Goal: Task Accomplishment & Management: Manage account settings

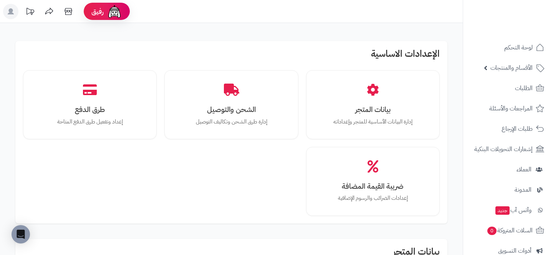
scroll to position [200, 0]
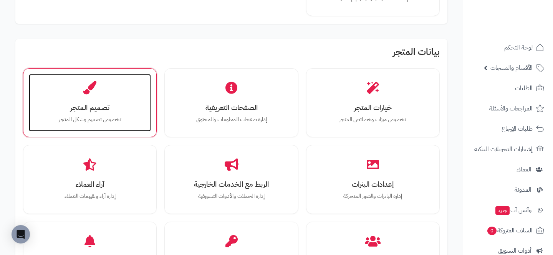
click at [41, 105] on h3 "تصميم المتجر" at bounding box center [89, 108] width 107 height 8
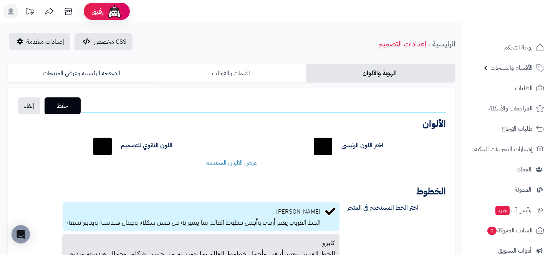
click at [183, 65] on link "الثيمات والقوالب" at bounding box center [231, 73] width 149 height 18
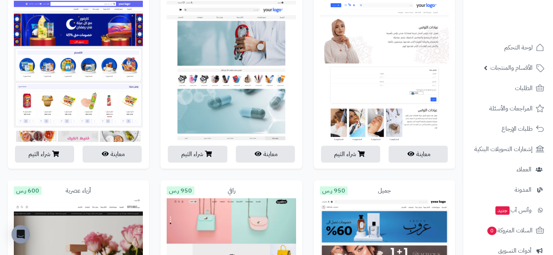
scroll to position [1104, 0]
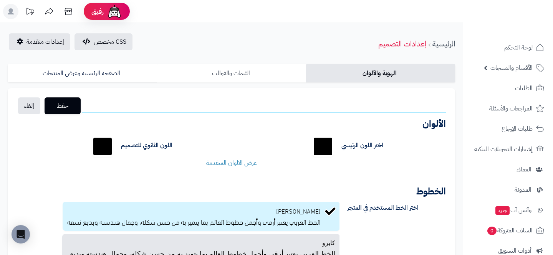
click at [233, 74] on link "الثيمات والقوالب" at bounding box center [231, 73] width 149 height 18
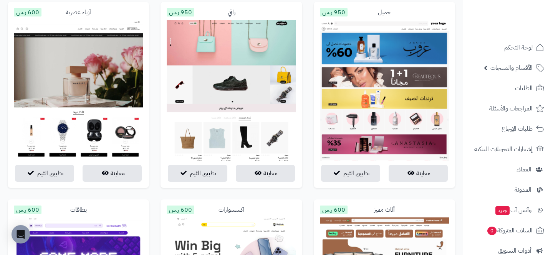
scroll to position [1295, 0]
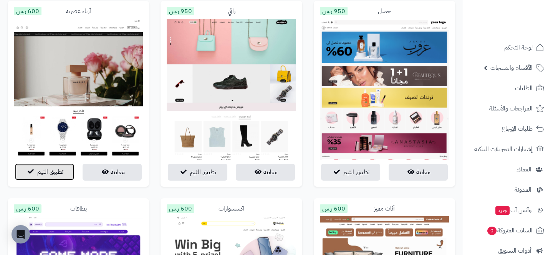
click at [35, 170] on button "تطبيق الثيم" at bounding box center [44, 172] width 59 height 17
click at [52, 174] on span "تطبيق الثيم" at bounding box center [50, 171] width 26 height 9
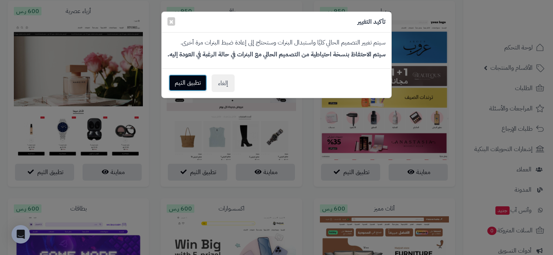
click at [183, 83] on button "تطبيق الثيم" at bounding box center [188, 82] width 38 height 17
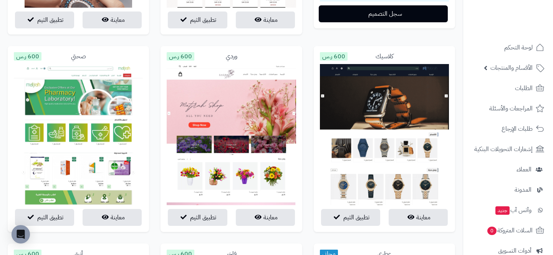
scroll to position [205, 0]
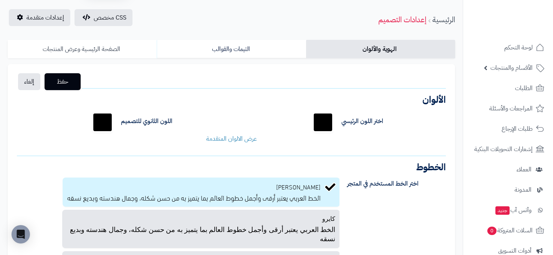
scroll to position [24, 0]
click at [27, 25] on link "إعدادات متقدمة" at bounding box center [39, 18] width 61 height 17
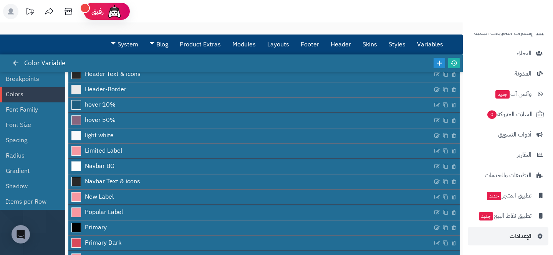
scroll to position [68, 0]
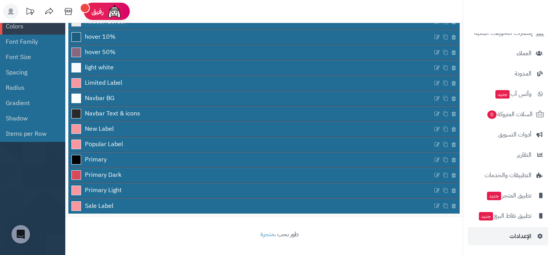
click at [507, 239] on nav "لوحة التحكم الأقسام والمنتجات المنتجات الأقسام الماركات مواصفات المنتجات مواصفا…" at bounding box center [508, 137] width 90 height 255
click at [497, 238] on link "الإعدادات" at bounding box center [508, 236] width 81 height 18
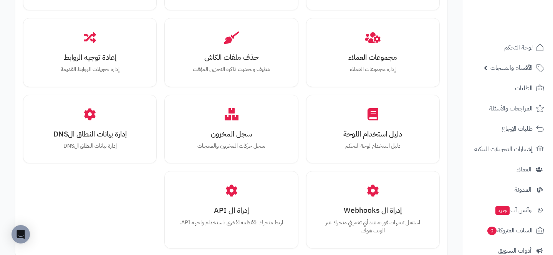
scroll to position [858, 0]
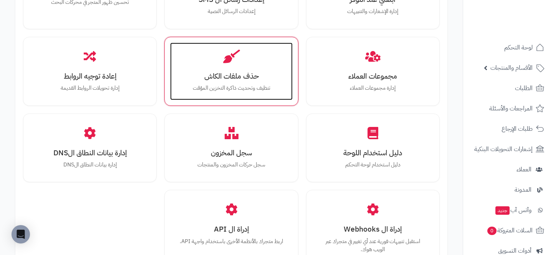
click at [244, 70] on div "حذف ملفات الكاش تنظيف وتحديث ذاكرة التخزين المؤقت" at bounding box center [231, 72] width 122 height 58
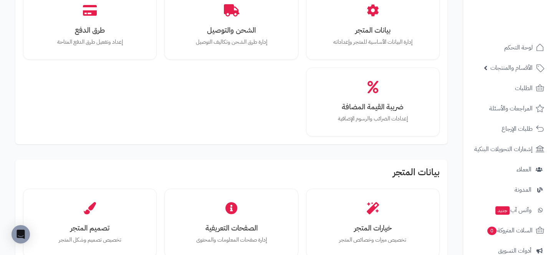
scroll to position [134, 0]
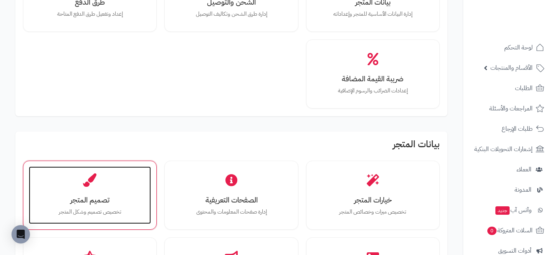
click at [127, 185] on div "تصميم المتجر تخصيص تصميم وشكل المتجر" at bounding box center [90, 196] width 122 height 58
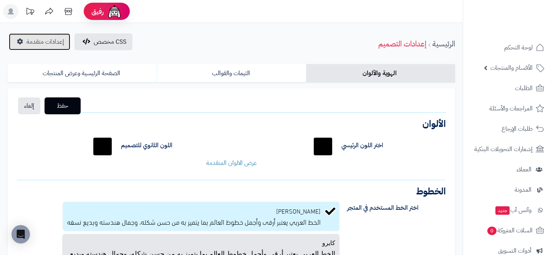
click at [52, 46] on span "إعدادات متقدمة" at bounding box center [45, 41] width 38 height 9
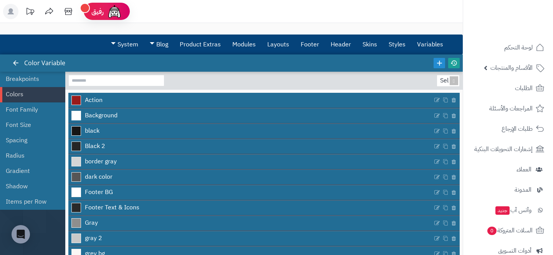
click at [451, 61] on icon at bounding box center [453, 63] width 7 height 7
click at [284, 46] on link "Layouts" at bounding box center [277, 44] width 33 height 19
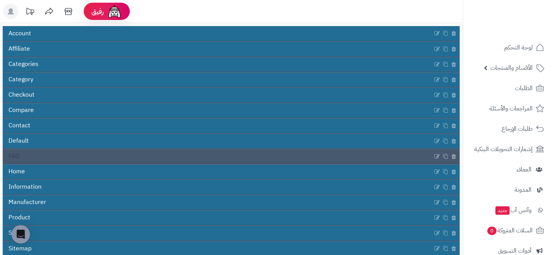
scroll to position [66, 0]
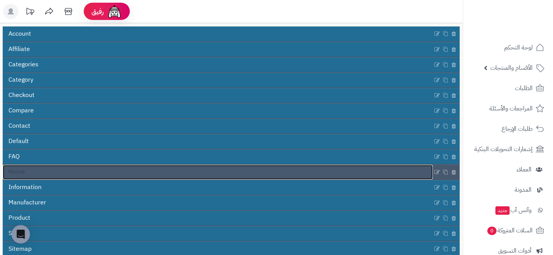
click at [163, 176] on link "Home" at bounding box center [218, 172] width 430 height 15
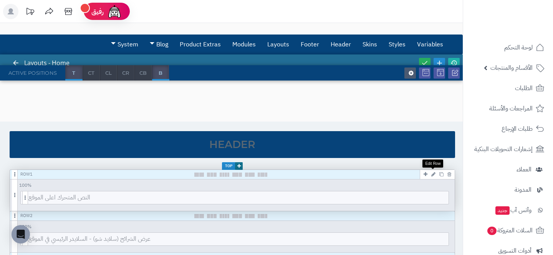
click at [435, 175] on icon at bounding box center [433, 174] width 4 height 5
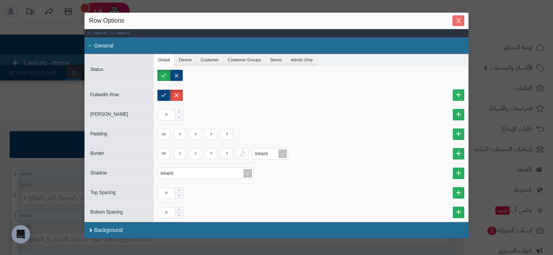
click at [457, 22] on icon "Close" at bounding box center [458, 20] width 4 height 5
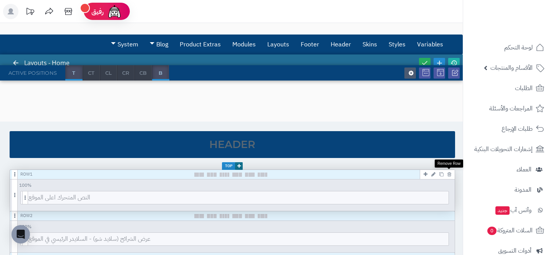
click at [450, 175] on icon at bounding box center [449, 174] width 4 height 5
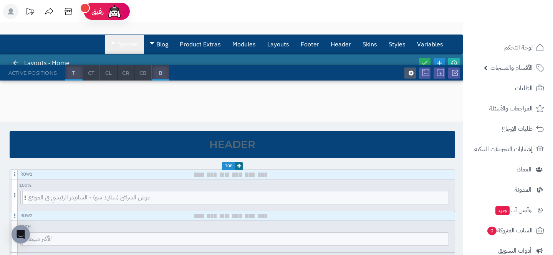
click at [121, 42] on link "System" at bounding box center [124, 44] width 39 height 19
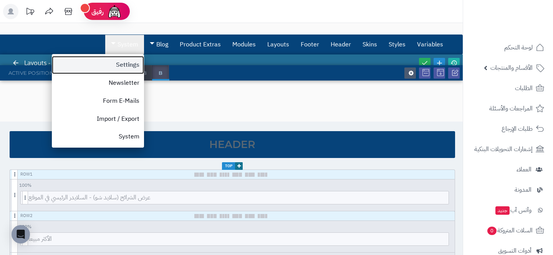
click at [122, 60] on link "Settings" at bounding box center [98, 65] width 92 height 18
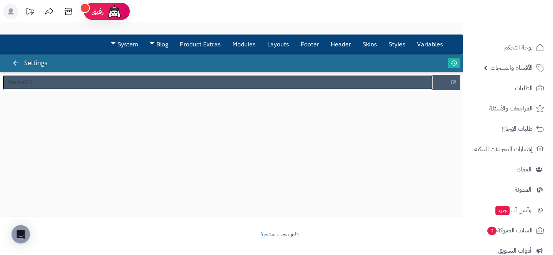
click at [134, 85] on link "theme29" at bounding box center [218, 82] width 430 height 15
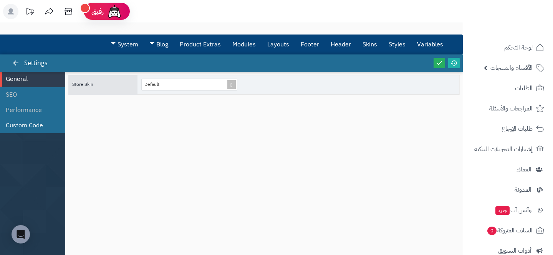
click at [60, 128] on li "Custom Code" at bounding box center [32, 125] width 65 height 15
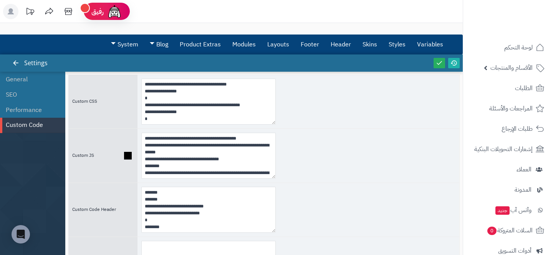
scroll to position [10, 0]
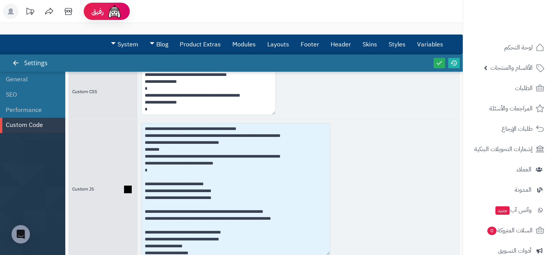
drag, startPoint x: 272, startPoint y: 164, endPoint x: 328, endPoint y: 252, distance: 103.5
click at [328, 252] on textarea "**********" at bounding box center [235, 189] width 189 height 132
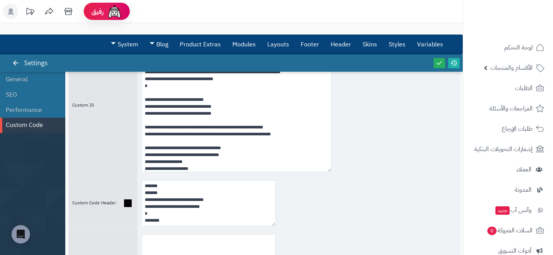
scroll to position [97, 0]
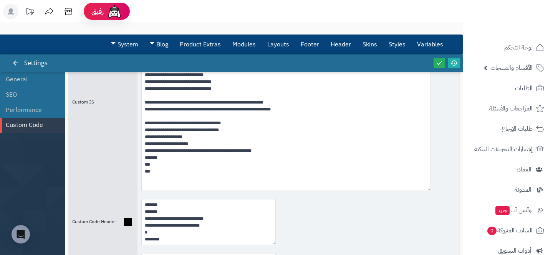
drag, startPoint x: 328, startPoint y: 168, endPoint x: 425, endPoint y: 210, distance: 105.6
click at [427, 212] on div "**********" at bounding box center [263, 130] width 391 height 348
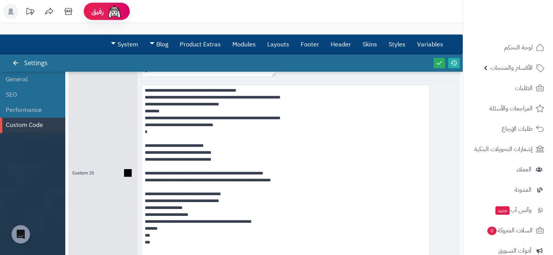
scroll to position [48, 0]
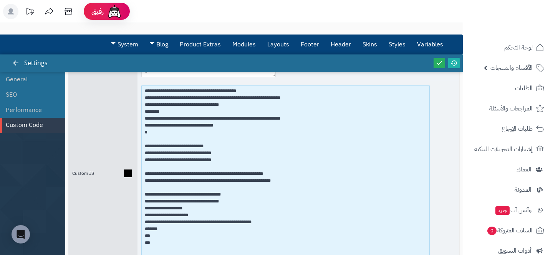
drag, startPoint x: 158, startPoint y: 240, endPoint x: 144, endPoint y: 143, distance: 98.6
click at [144, 142] on textarea "**********" at bounding box center [285, 173] width 288 height 177
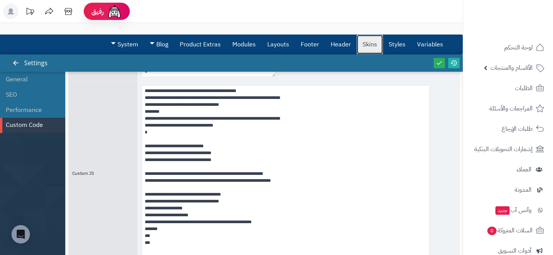
click at [366, 51] on link "Skins" at bounding box center [370, 44] width 26 height 19
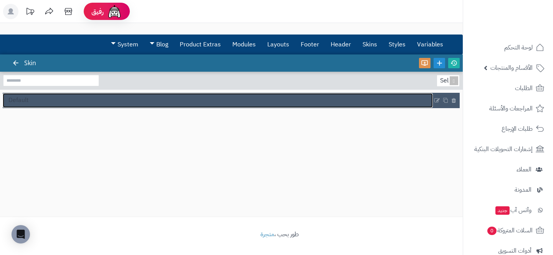
click at [268, 94] on link "Default" at bounding box center [218, 100] width 430 height 15
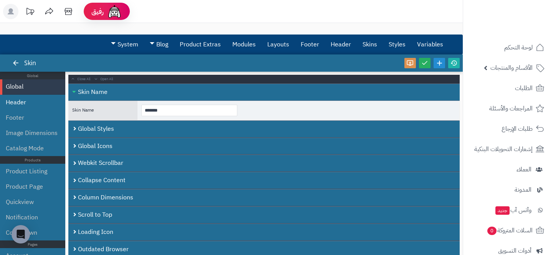
click at [18, 105] on li "Header" at bounding box center [32, 102] width 65 height 15
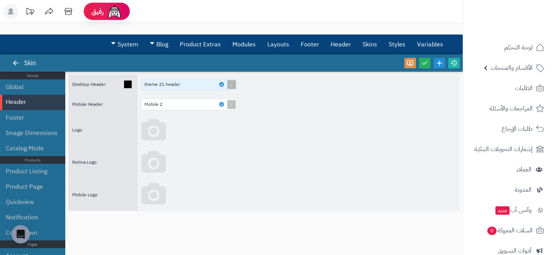
click at [212, 87] on div "theme 21 header" at bounding box center [185, 84] width 83 height 11
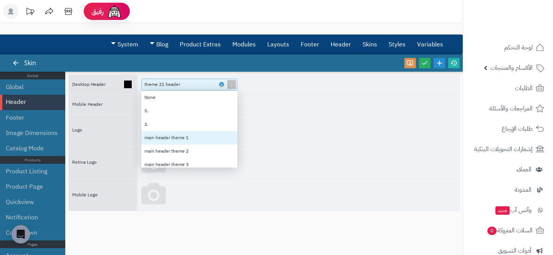
click at [190, 137] on div "main header theme 1" at bounding box center [189, 137] width 96 height 13
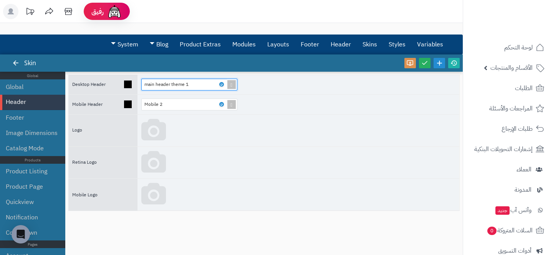
click at [350, 114] on div "Mobile 2" at bounding box center [298, 105] width 322 height 20
click at [424, 66] on icon at bounding box center [424, 63] width 7 height 7
click at [452, 69] on div at bounding box center [432, 63] width 58 height 17
click at [452, 66] on icon at bounding box center [453, 63] width 7 height 7
click at [232, 84] on span at bounding box center [231, 84] width 11 height 11
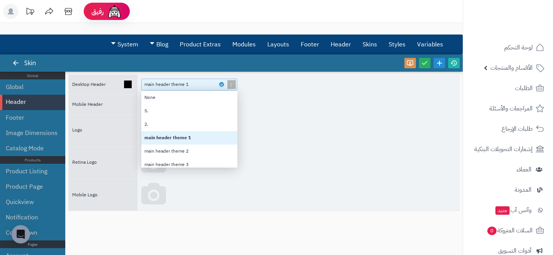
scroll to position [77, 96]
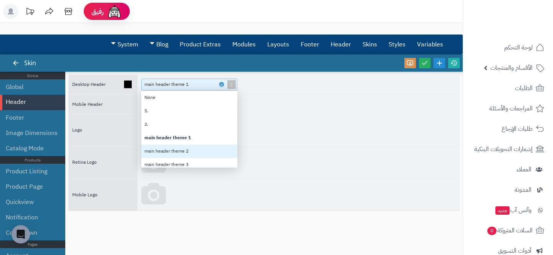
click at [196, 150] on div "main header theme 2" at bounding box center [189, 151] width 96 height 13
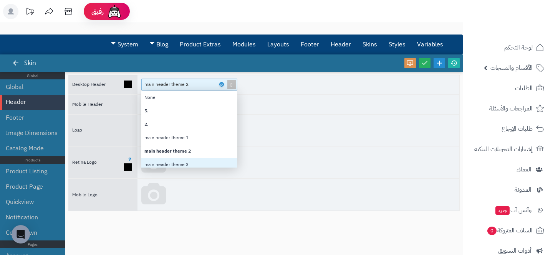
scroll to position [4, 0]
click at [199, 163] on div "main header theme 3" at bounding box center [189, 160] width 96 height 13
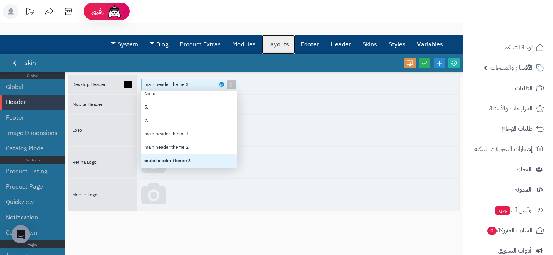
click at [285, 41] on link "Layouts" at bounding box center [277, 44] width 33 height 19
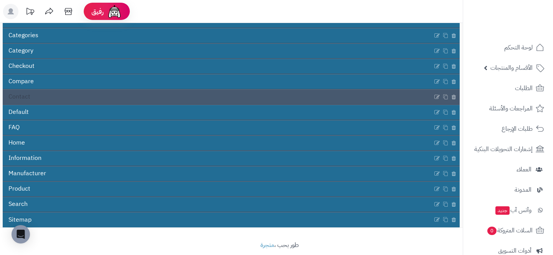
scroll to position [106, 0]
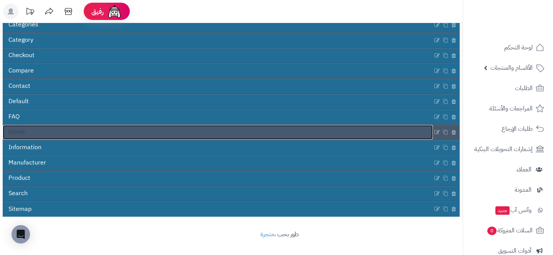
click at [84, 136] on link "Home" at bounding box center [218, 132] width 430 height 15
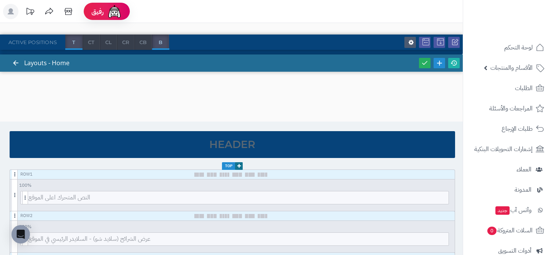
scroll to position [77, 0]
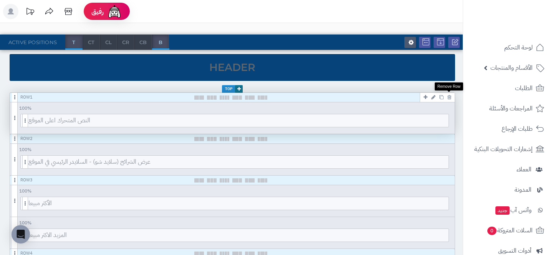
click at [448, 96] on icon at bounding box center [449, 97] width 4 height 5
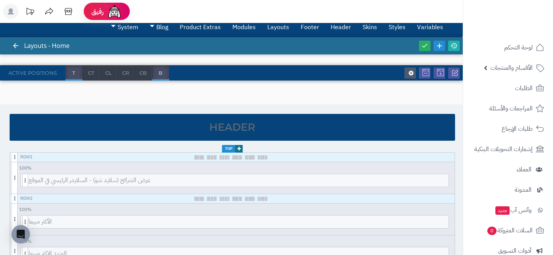
scroll to position [0, 0]
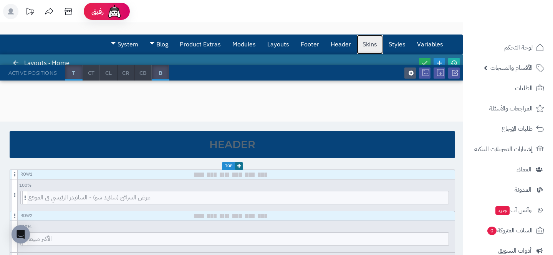
click at [364, 49] on link "Skins" at bounding box center [370, 44] width 26 height 19
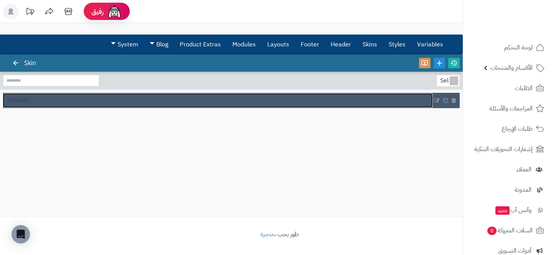
click at [222, 96] on link "Default" at bounding box center [218, 100] width 430 height 15
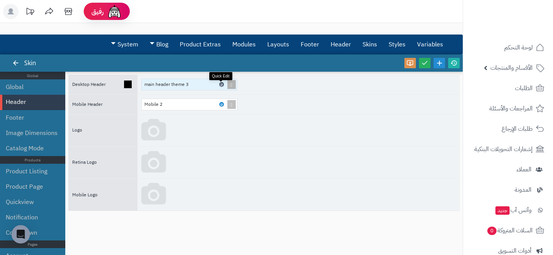
click at [221, 84] on icon at bounding box center [221, 84] width 2 height 3
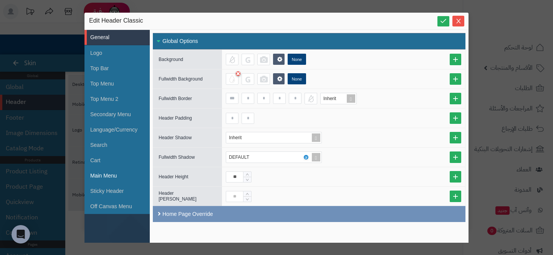
click at [110, 179] on li "Main Menu" at bounding box center [116, 175] width 65 height 15
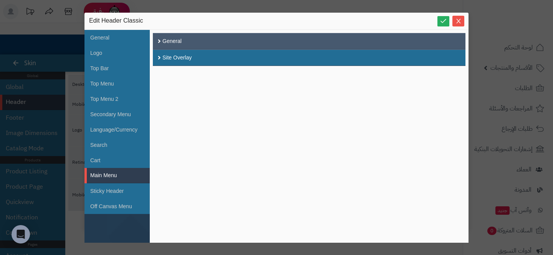
click at [204, 43] on div "General" at bounding box center [309, 41] width 313 height 17
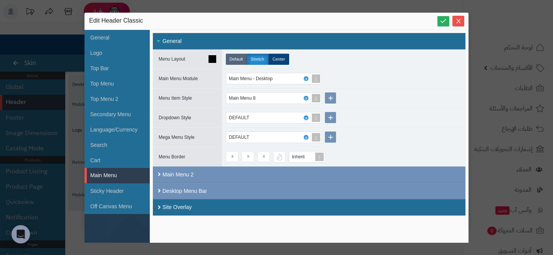
click at [228, 57] on label "Default" at bounding box center [236, 59] width 21 height 11
click at [371, 92] on div "Main Menu 8" at bounding box center [343, 98] width 243 height 19
click at [101, 44] on li "General" at bounding box center [116, 37] width 65 height 15
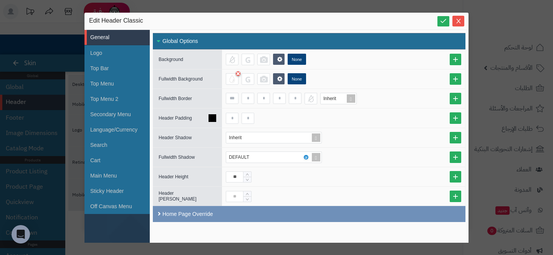
click at [225, 114] on div at bounding box center [343, 118] width 243 height 19
click at [234, 115] on input at bounding box center [232, 118] width 13 height 11
type input "*"
type input "**"
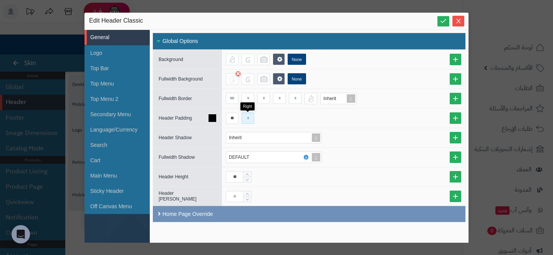
click at [244, 117] on input at bounding box center [248, 118] width 13 height 11
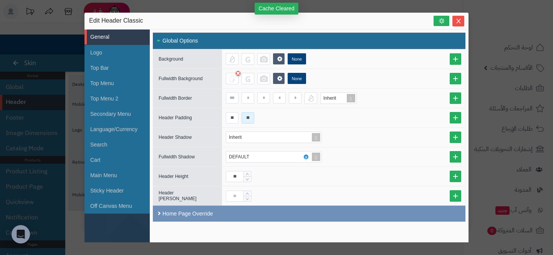
type input "**"
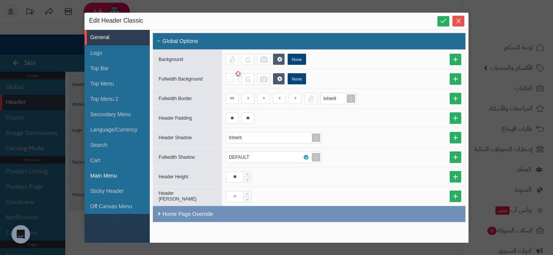
click at [103, 178] on li "Main Menu" at bounding box center [116, 175] width 65 height 15
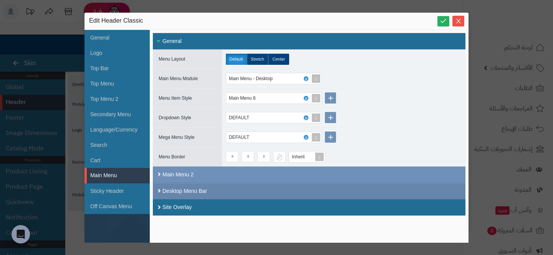
click at [247, 191] on div "Desktop Menu Bar" at bounding box center [309, 191] width 313 height 16
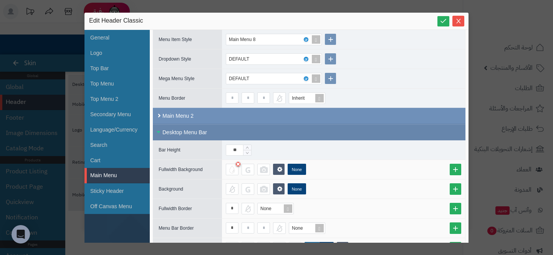
scroll to position [113, 0]
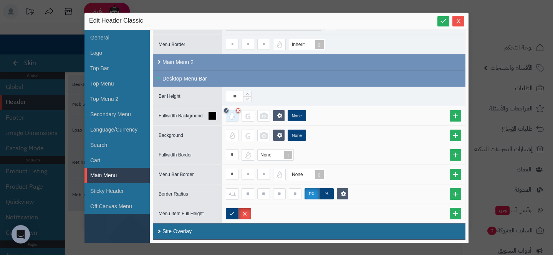
click at [227, 110] on icon at bounding box center [226, 110] width 3 height 3
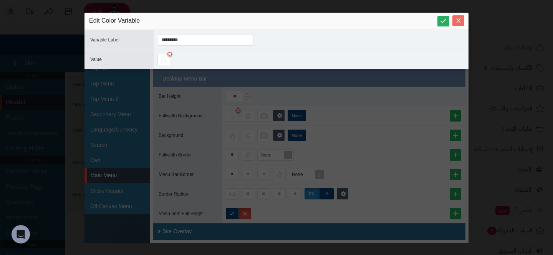
click at [456, 20] on icon "Close" at bounding box center [458, 21] width 6 height 6
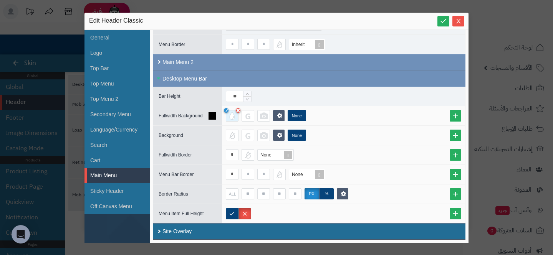
click at [231, 119] on div at bounding box center [232, 116] width 13 height 12
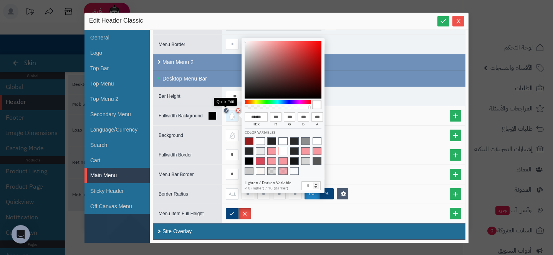
click at [226, 111] on icon at bounding box center [226, 110] width 3 height 3
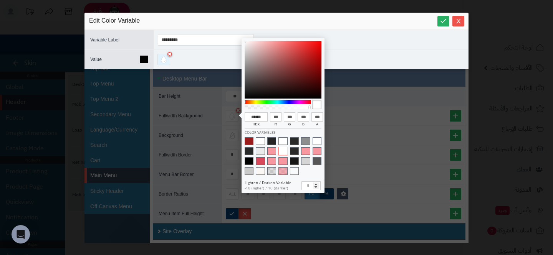
click at [162, 61] on div at bounding box center [163, 60] width 13 height 12
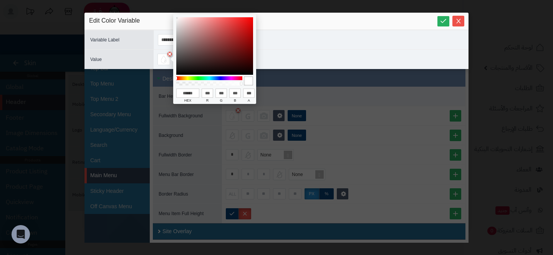
type input "******"
type input "***"
type input "******"
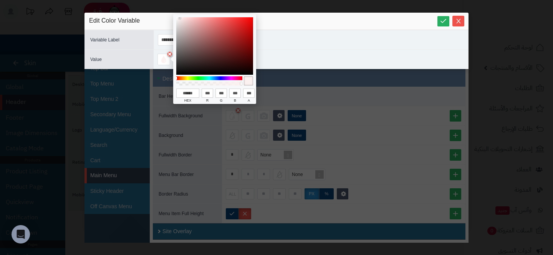
type input "***"
click at [180, 18] on div at bounding box center [214, 46] width 77 height 58
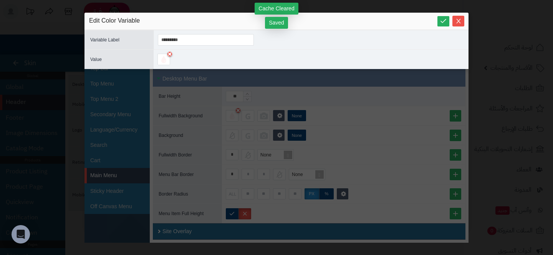
click at [464, 21] on div "Edit Color Variable" at bounding box center [276, 21] width 384 height 17
click at [462, 21] on span "Close" at bounding box center [458, 21] width 12 height 7
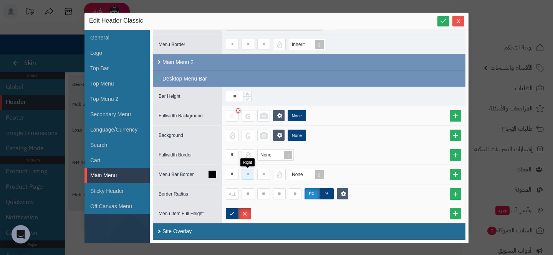
click at [248, 171] on input at bounding box center [248, 174] width 13 height 11
type input "**"
click at [261, 171] on input at bounding box center [263, 174] width 13 height 11
type input "**"
click at [296, 171] on div "None" at bounding box center [305, 174] width 33 height 11
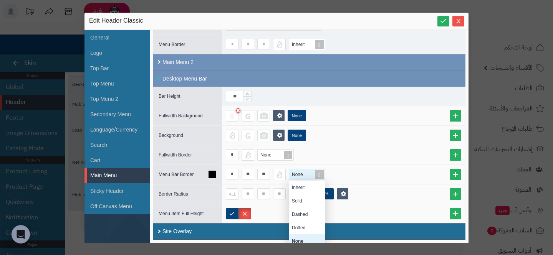
scroll to position [67, 36]
click at [299, 202] on div "Solid" at bounding box center [307, 200] width 36 height 13
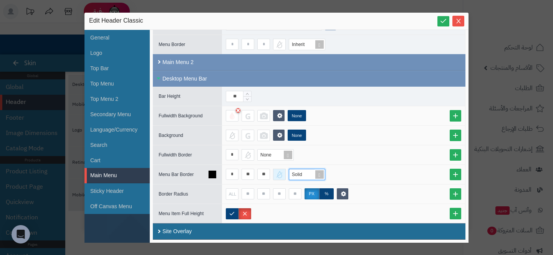
click at [283, 174] on div at bounding box center [279, 175] width 13 height 12
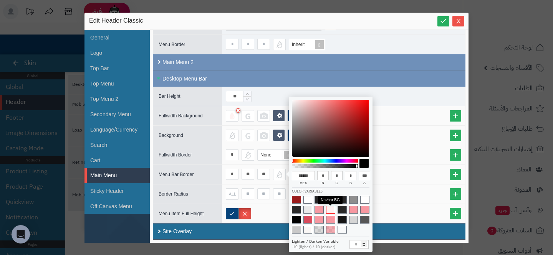
click at [330, 209] on span at bounding box center [330, 210] width 9 height 8
type input "******"
type input "***"
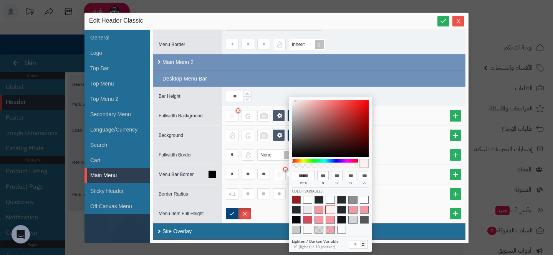
click at [410, 170] on div "* ** ** Solid" at bounding box center [343, 175] width 235 height 12
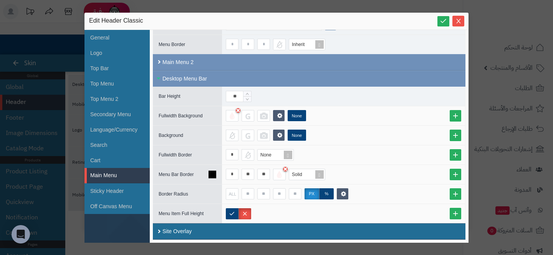
click at [238, 175] on div "* ** ** Solid" at bounding box center [343, 175] width 235 height 12
click at [227, 175] on input "*" at bounding box center [232, 174] width 13 height 11
